Goal: Find specific page/section: Find specific page/section

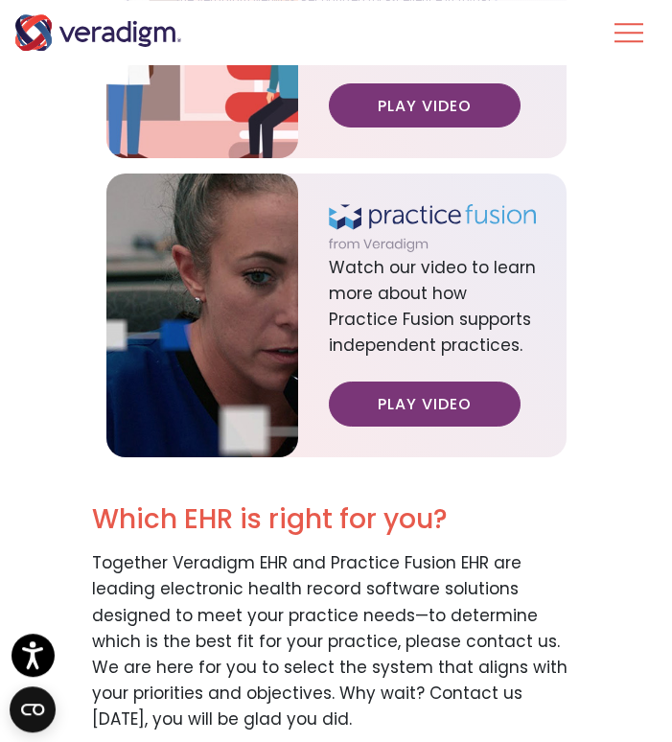
scroll to position [4305, 0]
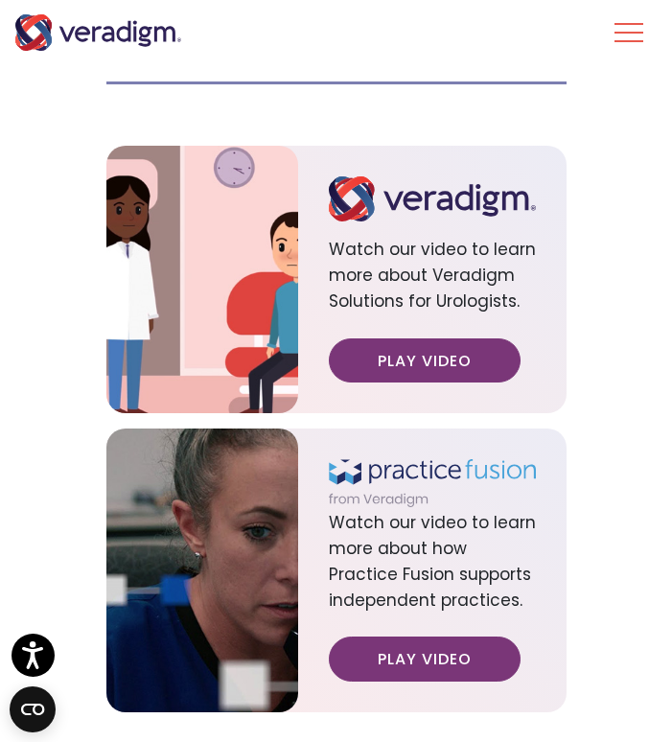
click at [128, 175] on img at bounding box center [202, 280] width 192 height 268
click at [468, 286] on span "Watch our video to learn more about Veradigm Solutions for Urologists." at bounding box center [432, 280] width 207 height 117
click at [465, 339] on link "Play Video" at bounding box center [425, 361] width 192 height 44
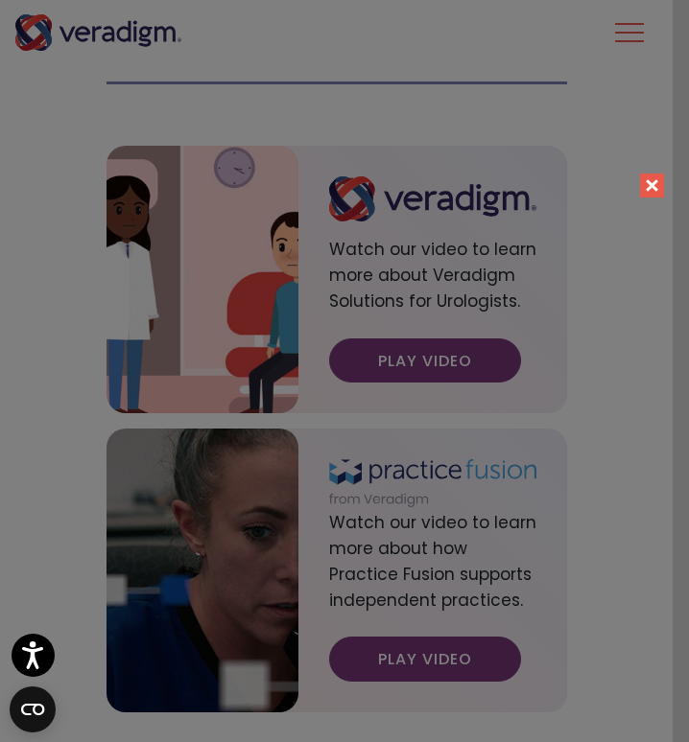
click at [654, 178] on button "Close" at bounding box center [652, 186] width 24 height 24
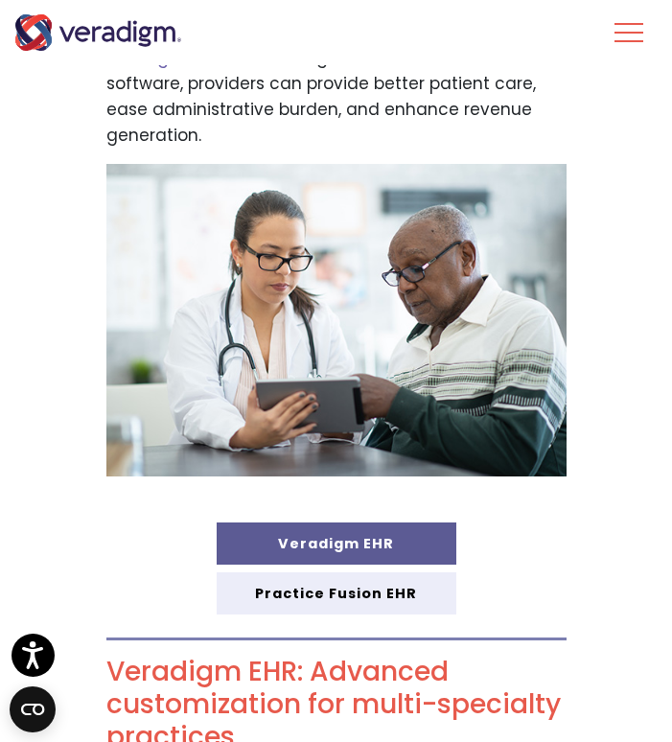
scroll to position [1174, 0]
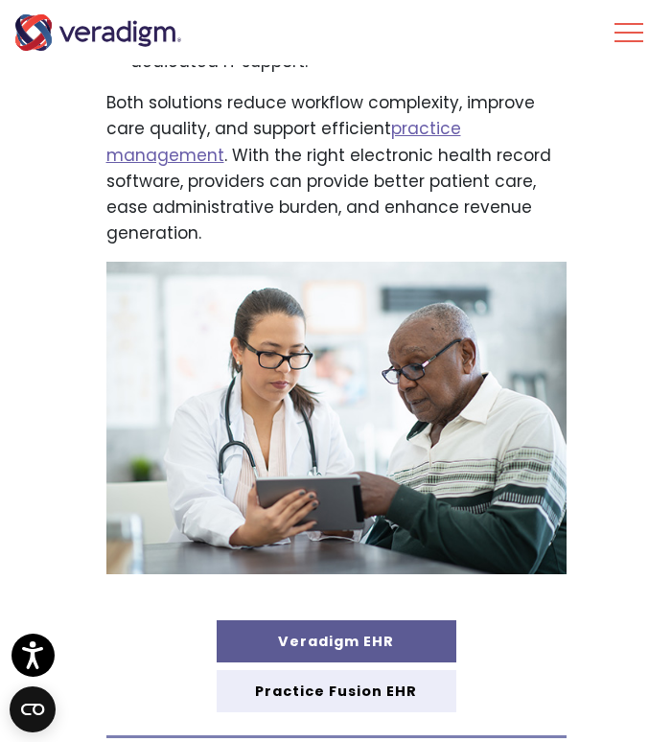
click at [366, 654] on link "Veradigm EHR" at bounding box center [337, 642] width 240 height 42
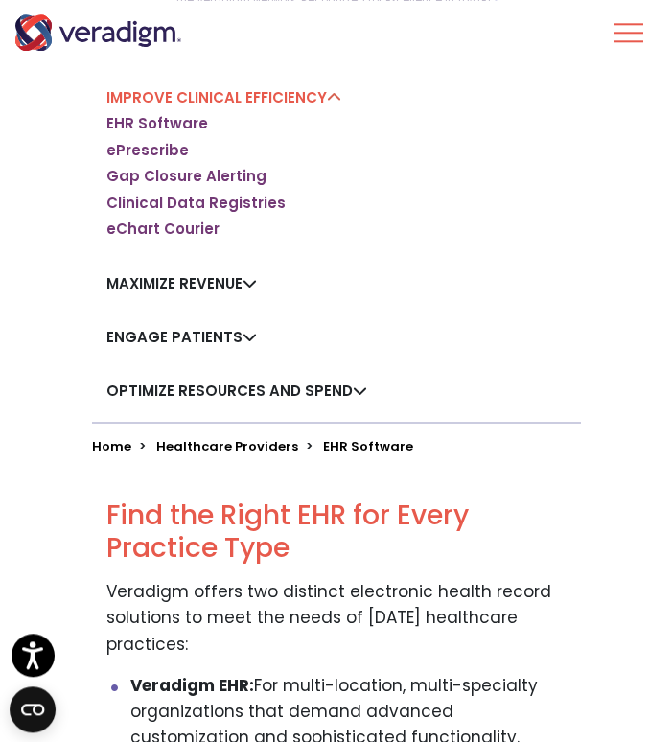
scroll to position [196, 0]
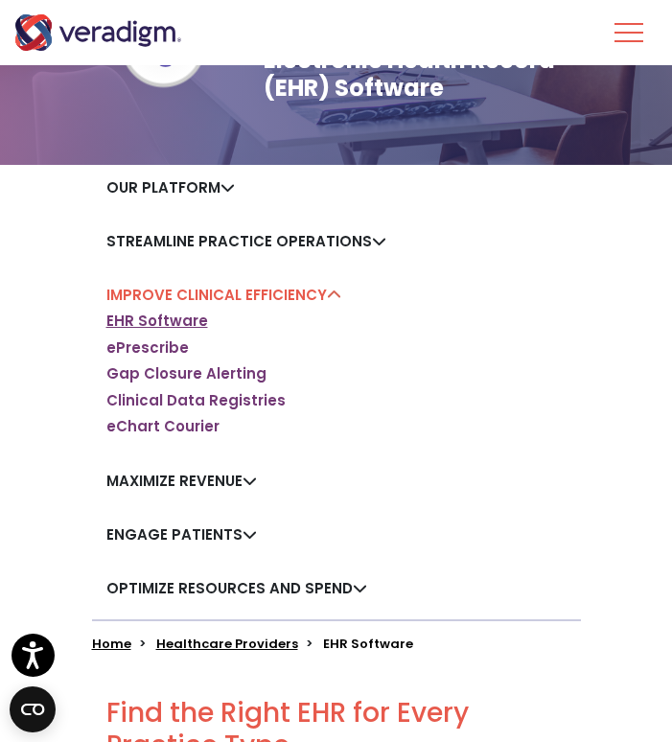
click at [153, 319] on link "EHR Software" at bounding box center [157, 321] width 102 height 19
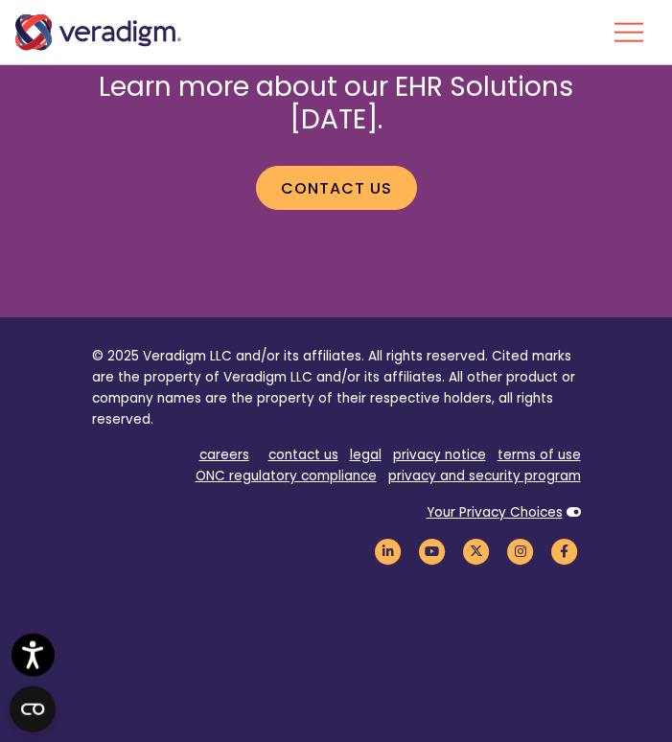
scroll to position [6479, 0]
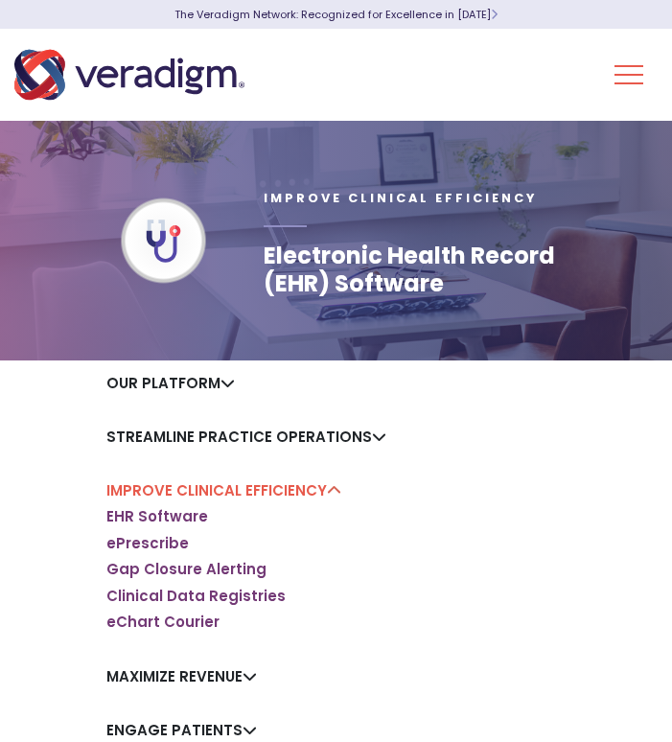
scroll to position [196, 0]
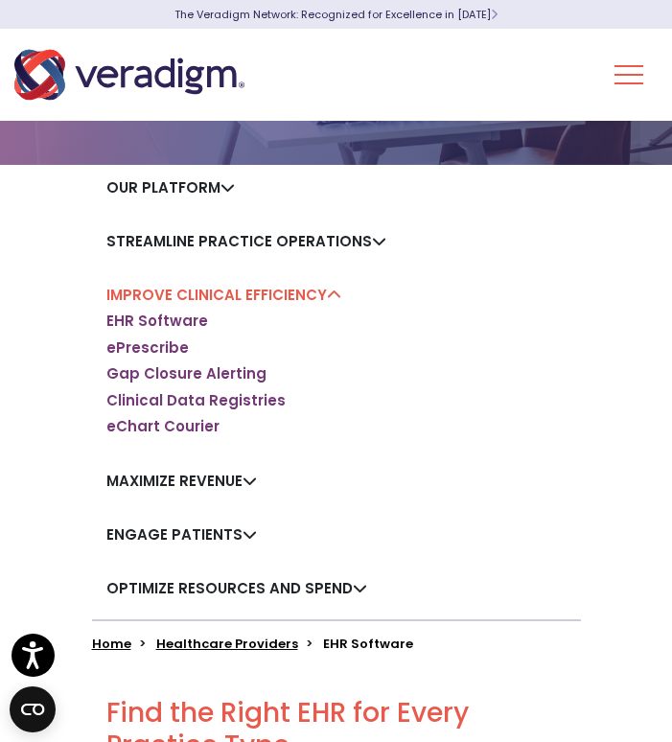
scroll to position [1174, 0]
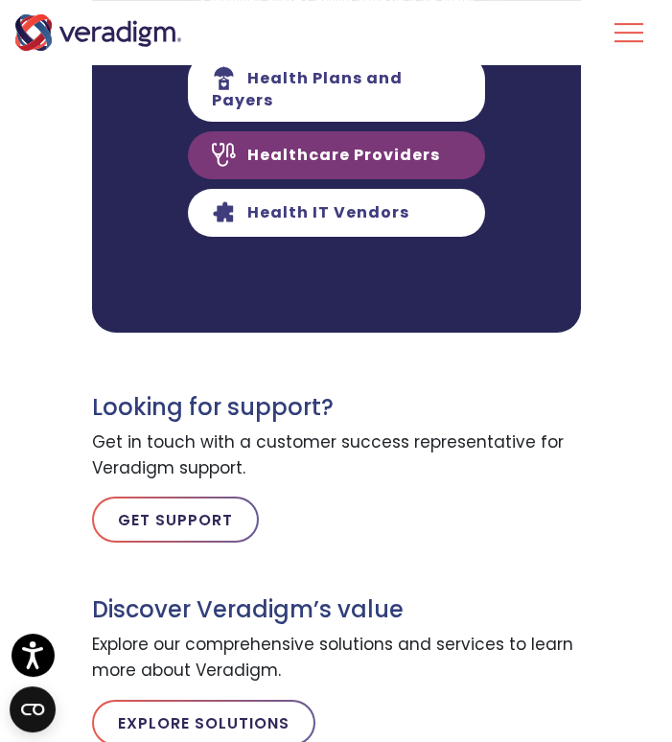
scroll to position [489, 0]
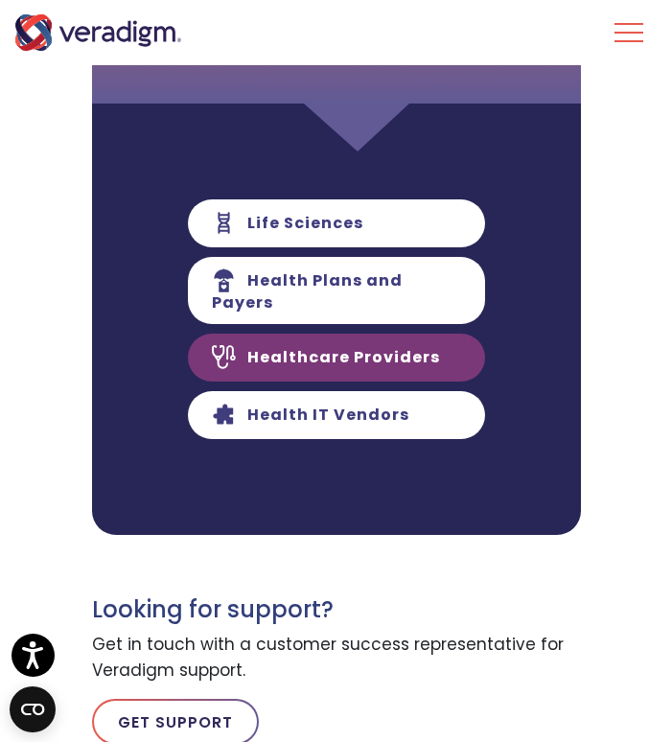
click at [341, 347] on link "Healthcare Providers" at bounding box center [336, 358] width 297 height 48
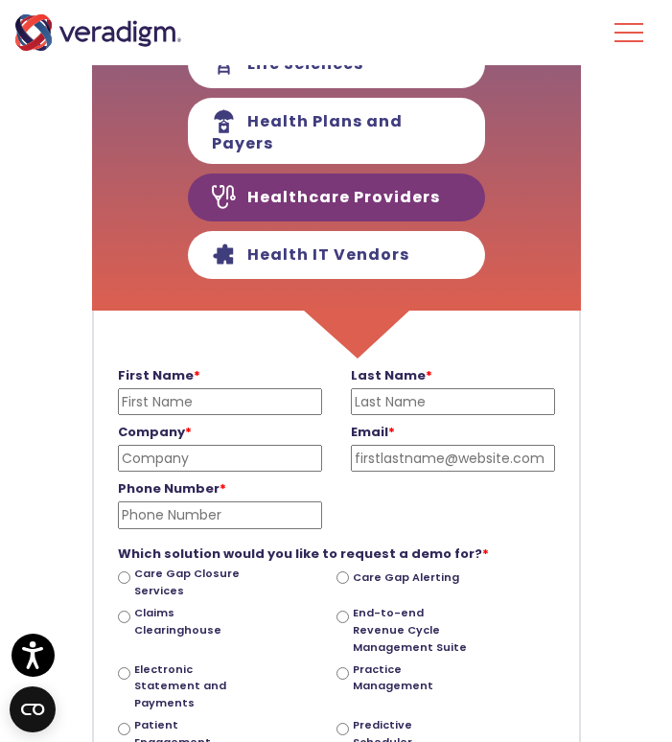
scroll to position [489, 0]
